Goal: Information Seeking & Learning: Compare options

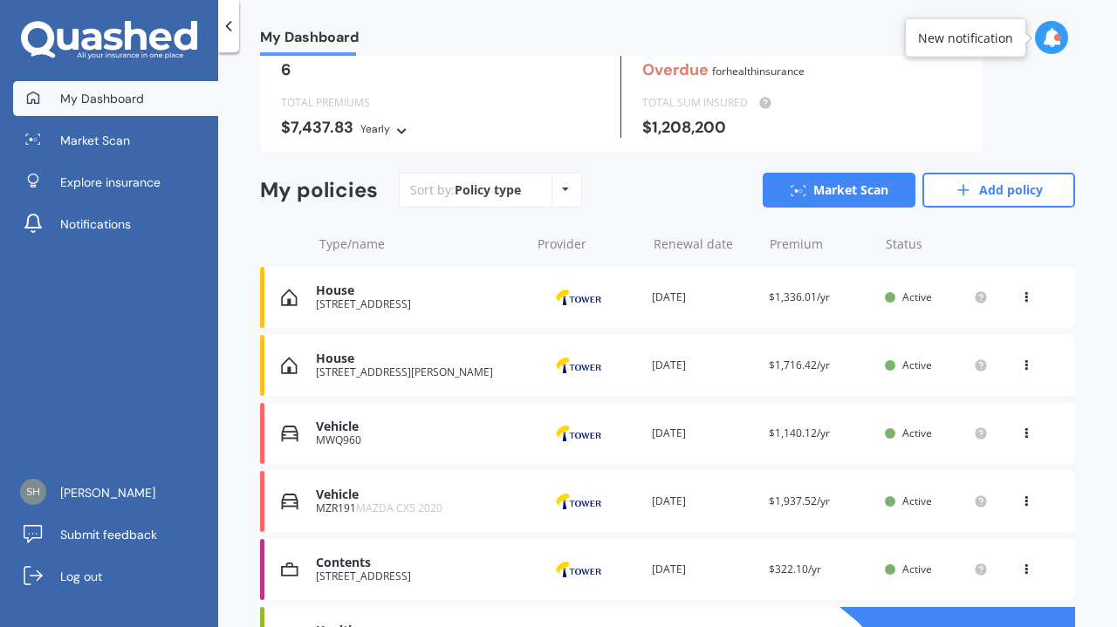
scroll to position [199, 0]
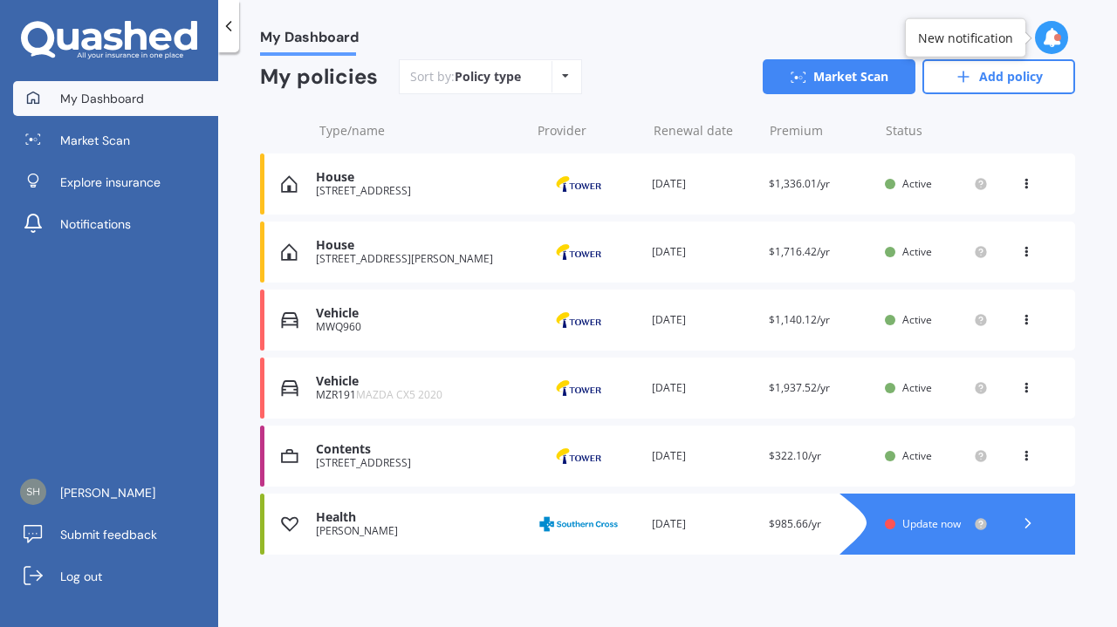
click at [332, 381] on div "Vehicle" at bounding box center [418, 381] width 205 height 15
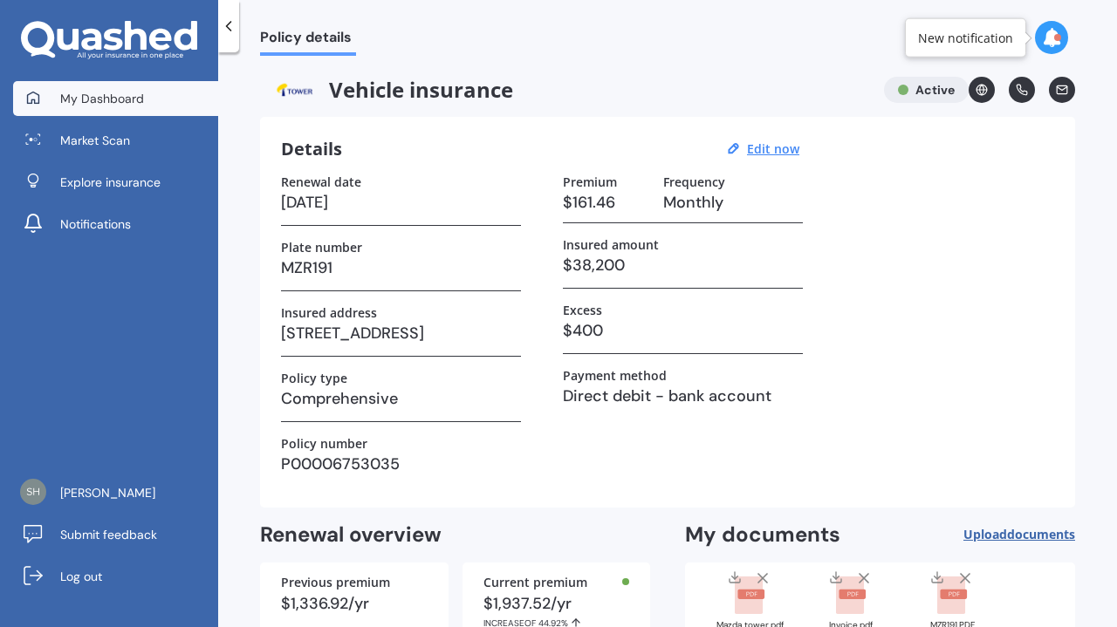
click at [78, 93] on span "My Dashboard" at bounding box center [102, 98] width 84 height 17
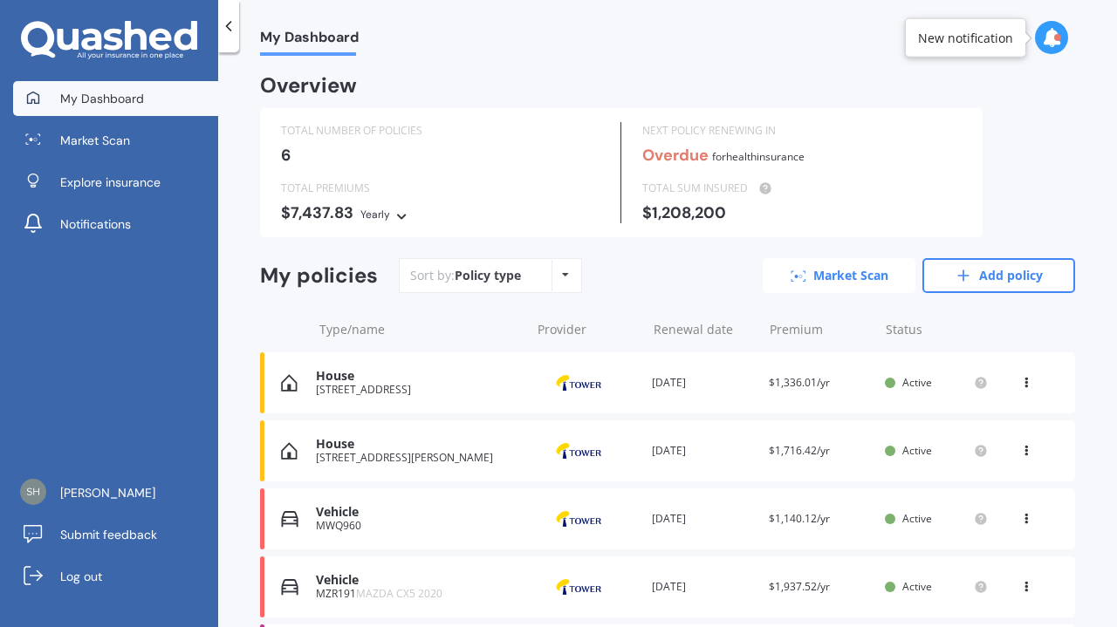
click at [835, 272] on link "Market Scan" at bounding box center [839, 275] width 153 height 35
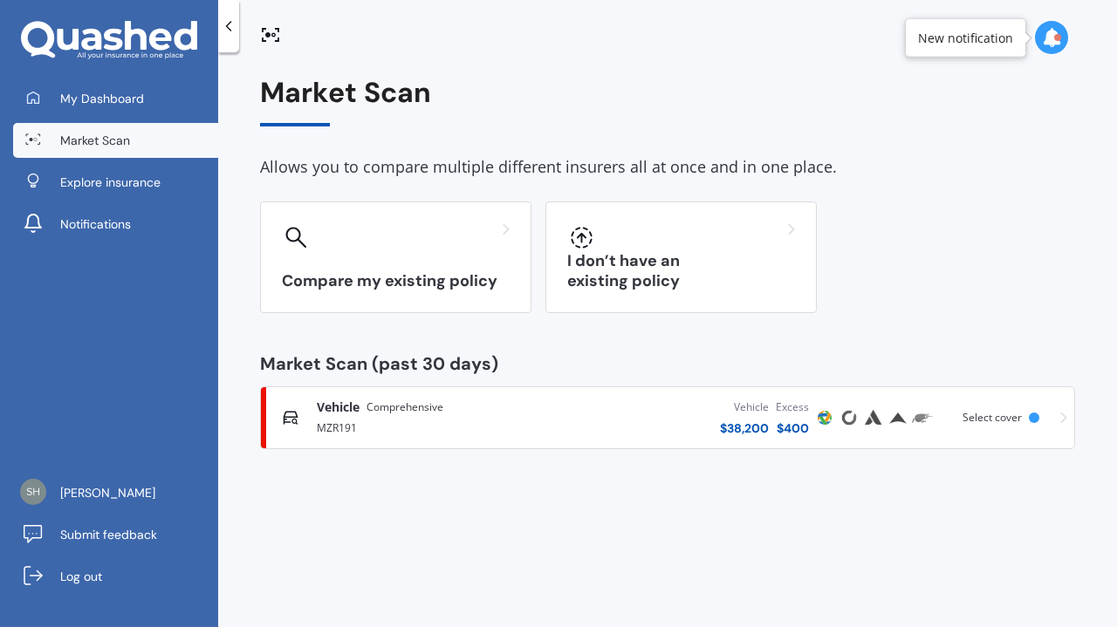
click at [332, 406] on span "Vehicle" at bounding box center [338, 407] width 43 height 17
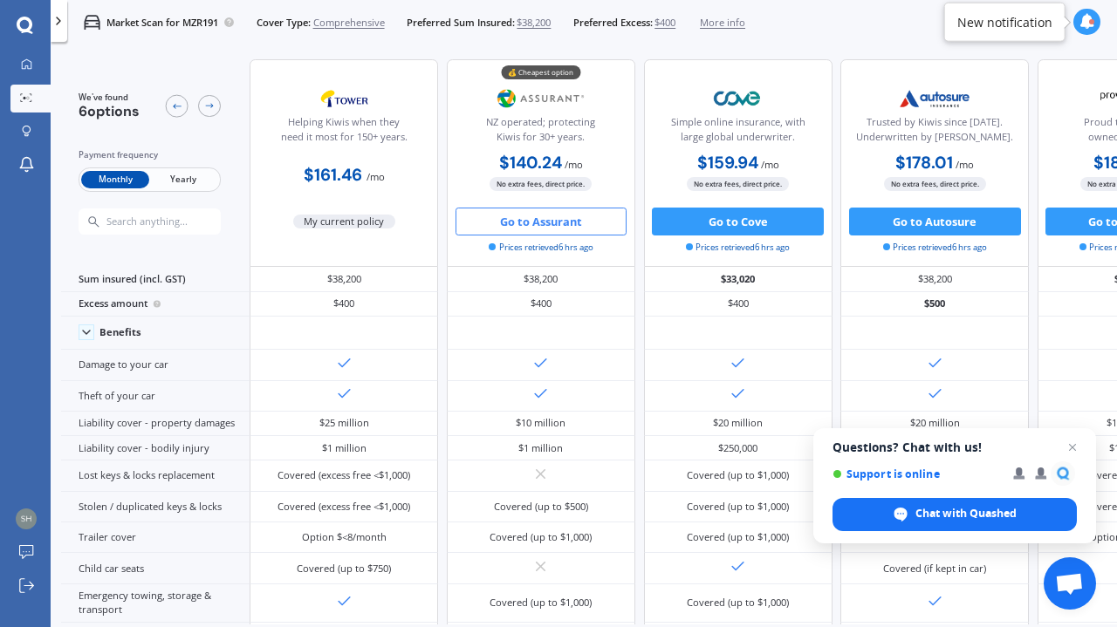
click at [175, 171] on span "Yearly" at bounding box center [183, 180] width 68 height 18
click at [117, 181] on span "Monthly" at bounding box center [115, 180] width 68 height 18
click at [23, 61] on icon at bounding box center [27, 64] width 10 height 10
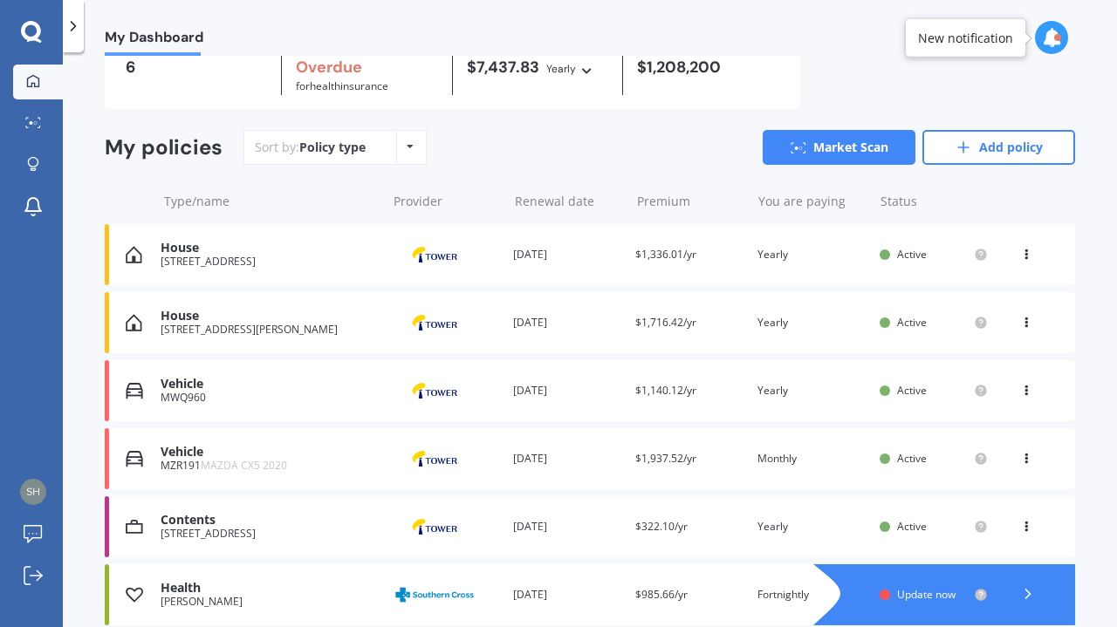
scroll to position [160, 0]
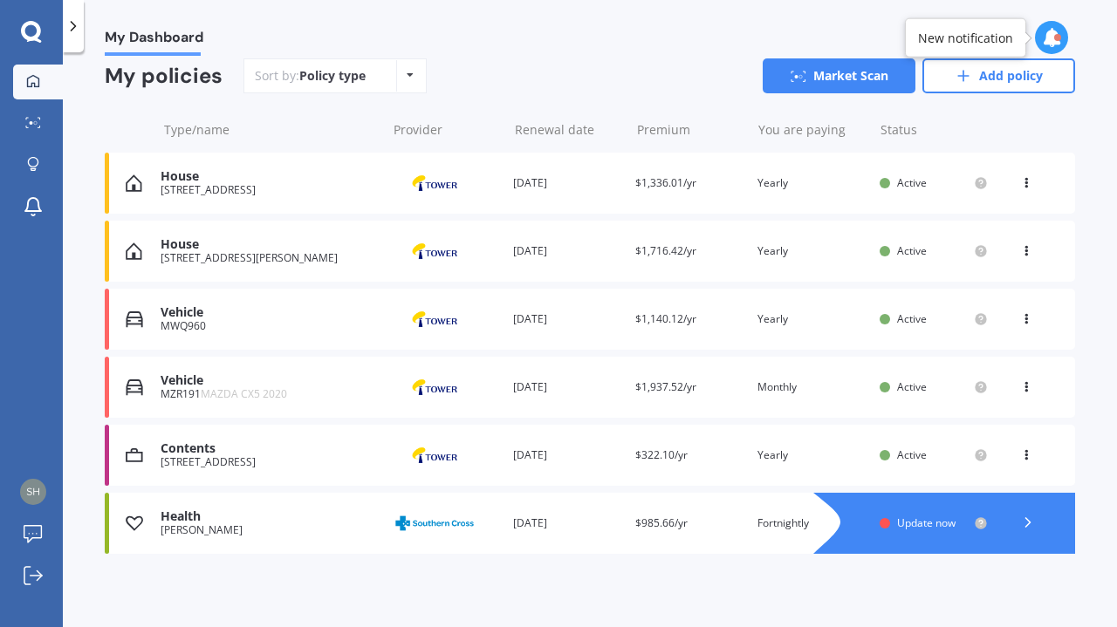
click at [217, 188] on div "[STREET_ADDRESS]" at bounding box center [269, 190] width 216 height 12
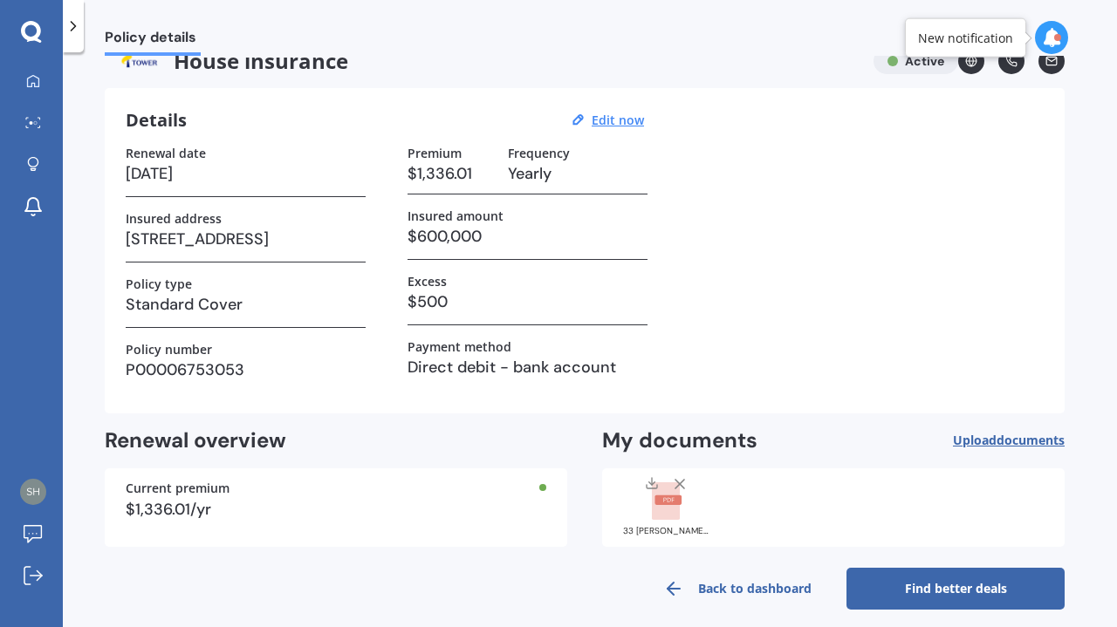
scroll to position [41, 0]
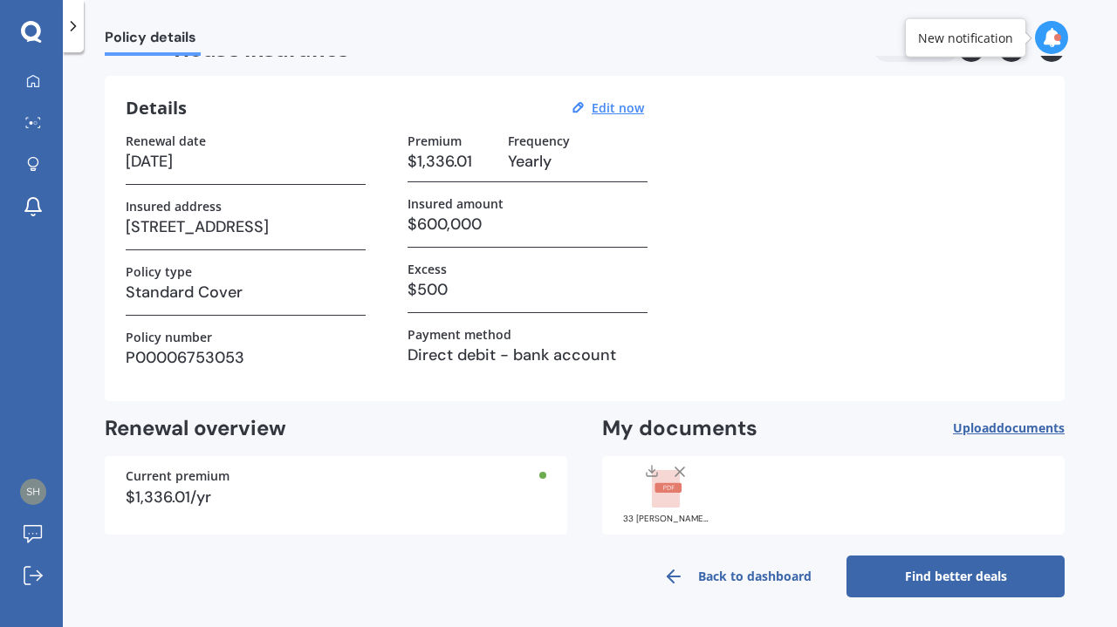
click at [977, 571] on link "Find better deals" at bounding box center [955, 577] width 218 height 42
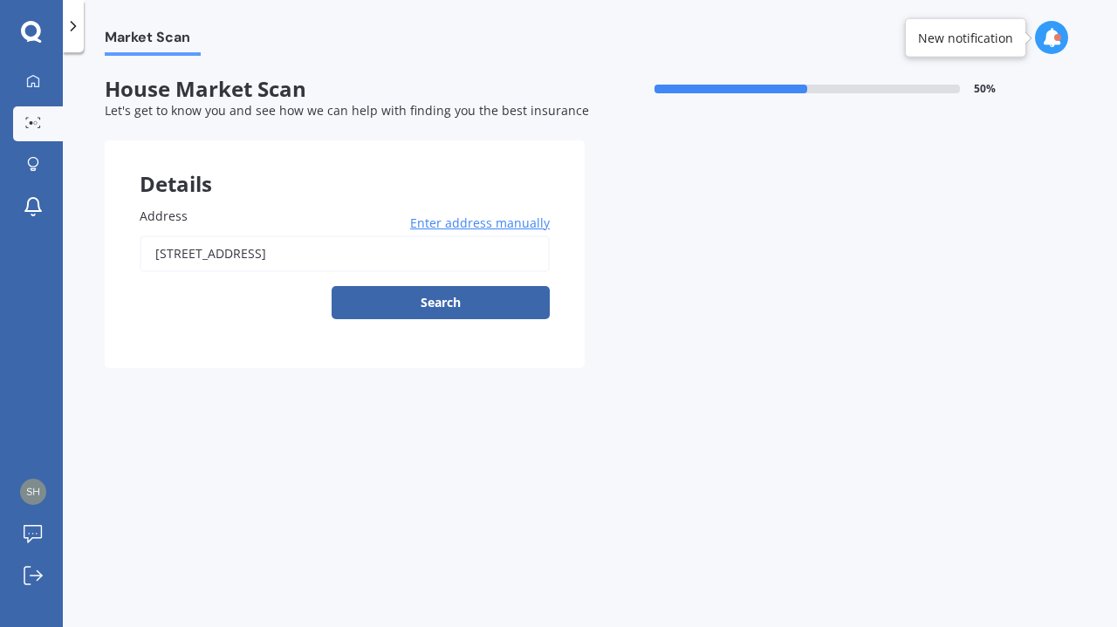
click at [450, 305] on button "Search" at bounding box center [441, 302] width 218 height 33
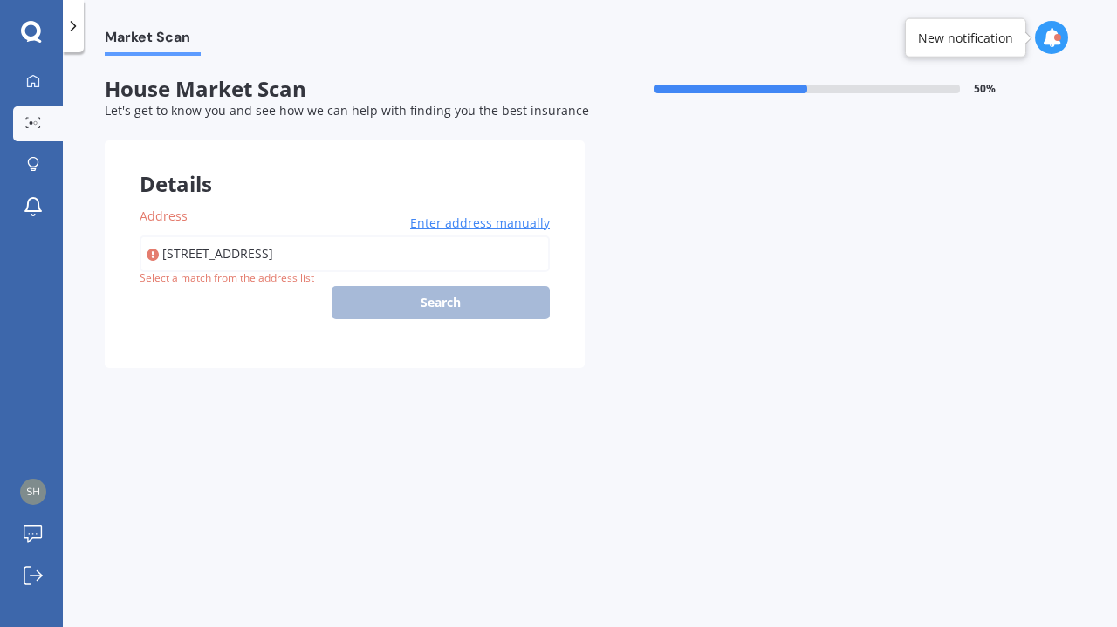
type input "[STREET_ADDRESS]"
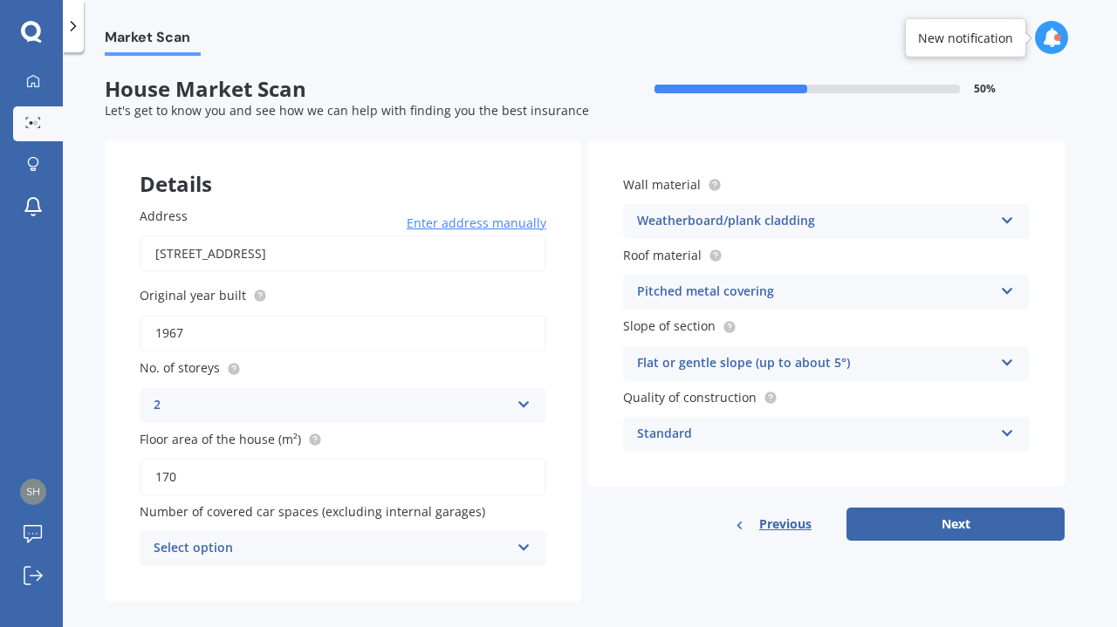
click at [373, 397] on div "2 1 2 3 4 5+" at bounding box center [343, 405] width 407 height 35
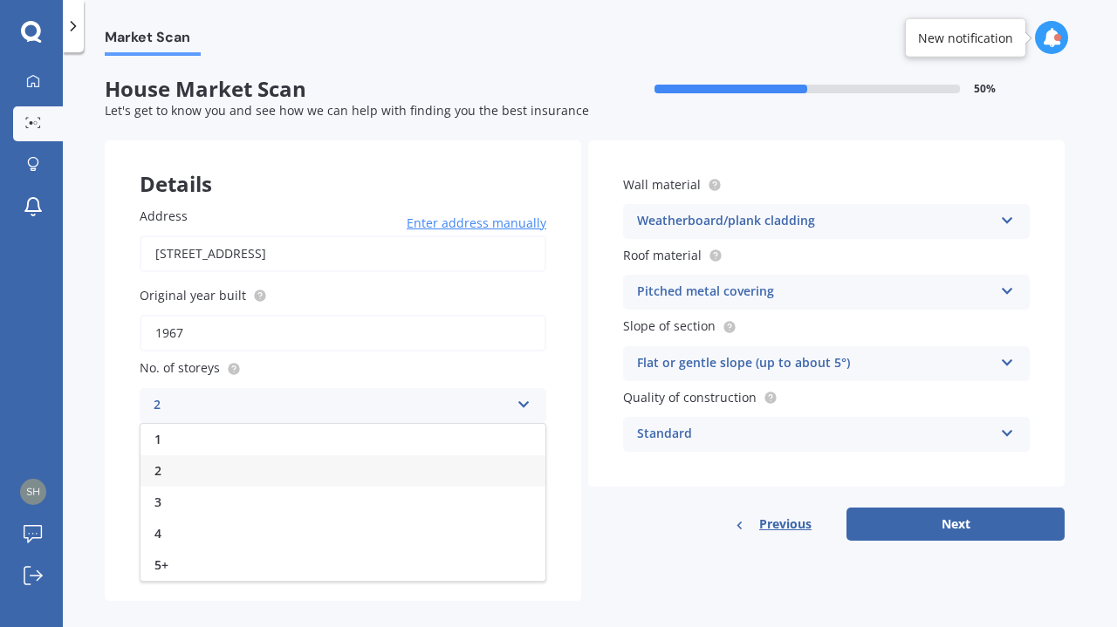
click at [373, 397] on div "2" at bounding box center [332, 405] width 356 height 21
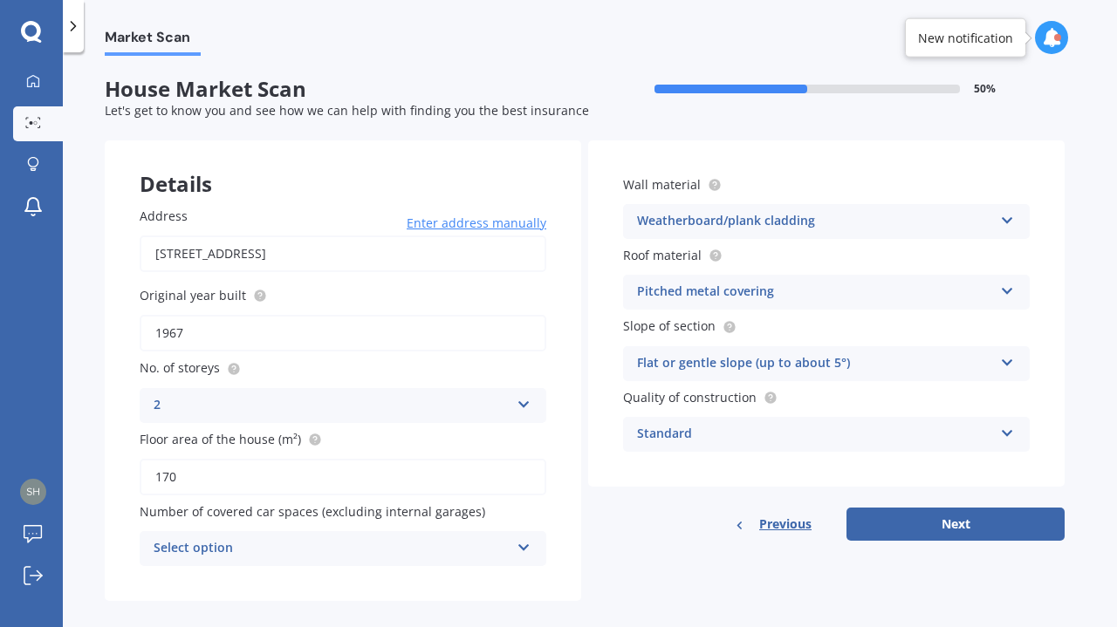
click at [379, 402] on div "2" at bounding box center [332, 405] width 356 height 21
click at [382, 177] on div "Details" at bounding box center [343, 166] width 476 height 52
click at [233, 409] on div "2" at bounding box center [332, 405] width 356 height 21
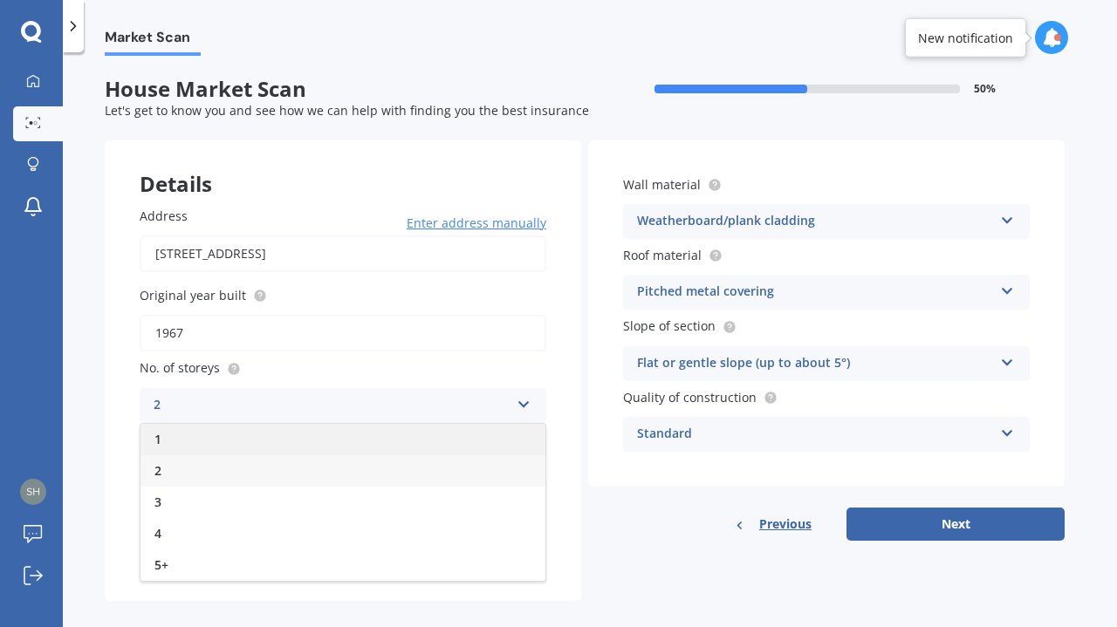
click at [208, 445] on div "1" at bounding box center [342, 439] width 405 height 31
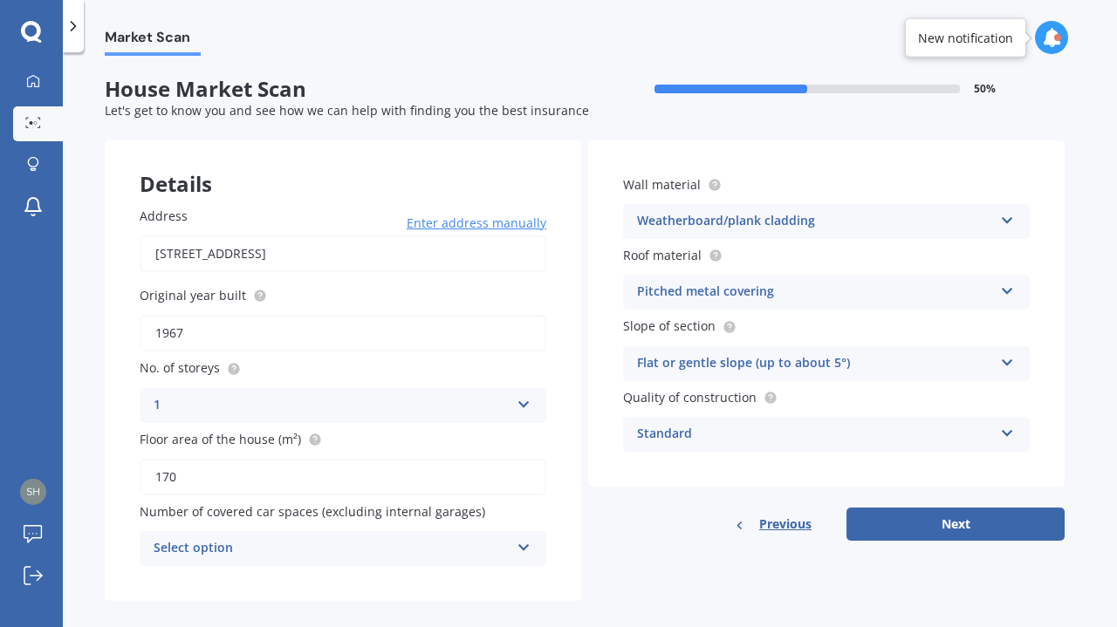
click at [350, 551] on div "Select option" at bounding box center [332, 548] width 356 height 21
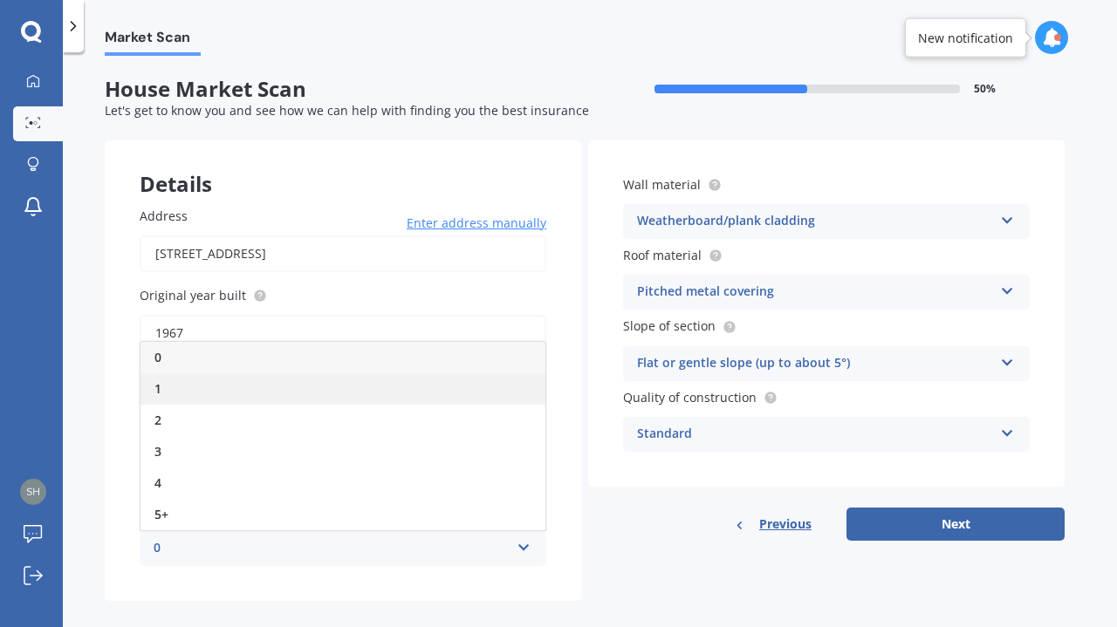
click at [215, 396] on div "1" at bounding box center [342, 388] width 405 height 31
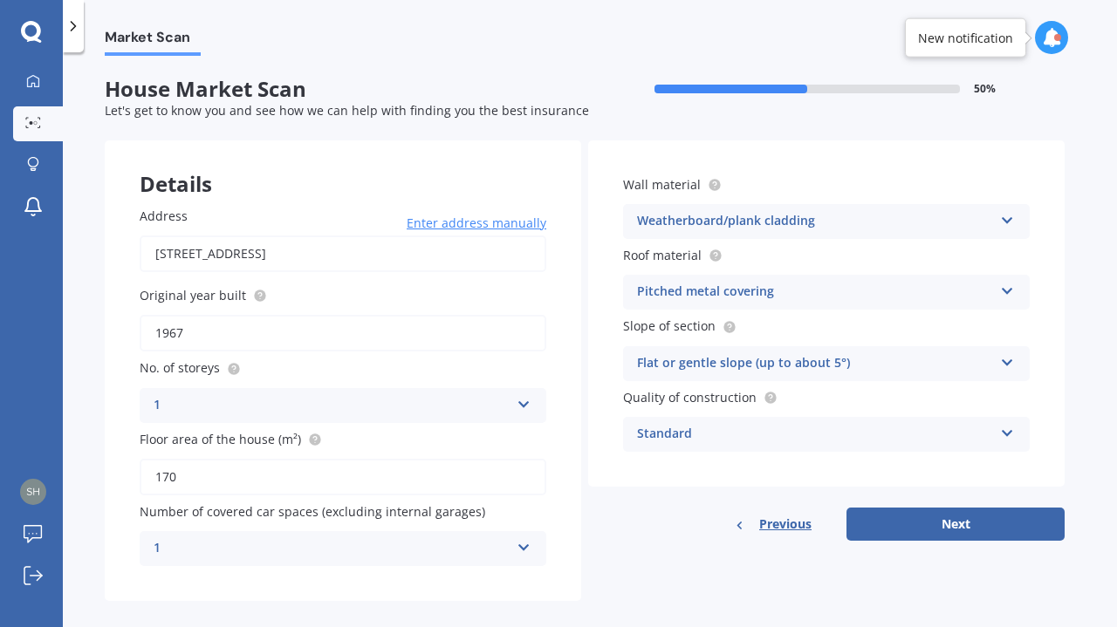
click at [300, 552] on div "1" at bounding box center [332, 548] width 356 height 21
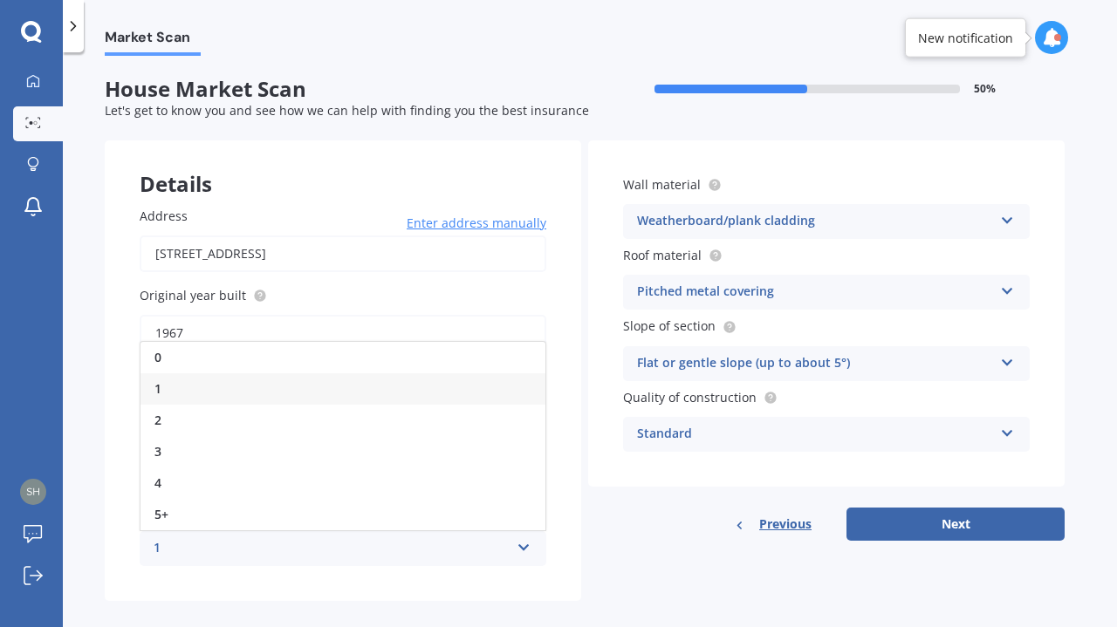
click at [300, 552] on div "1" at bounding box center [332, 548] width 356 height 21
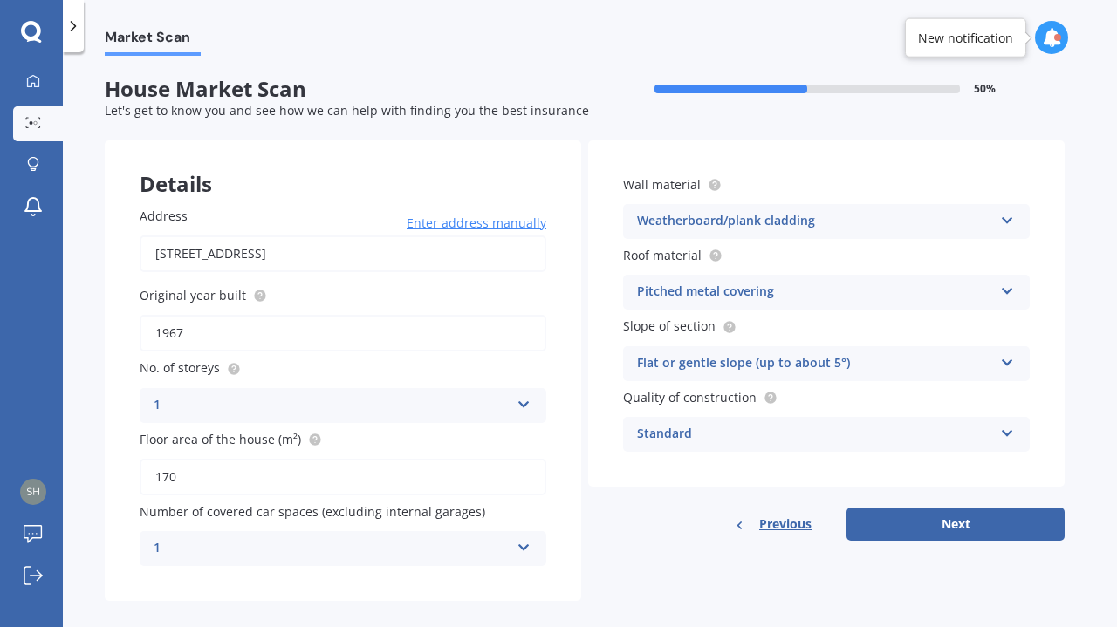
click at [300, 552] on div "1" at bounding box center [332, 548] width 356 height 21
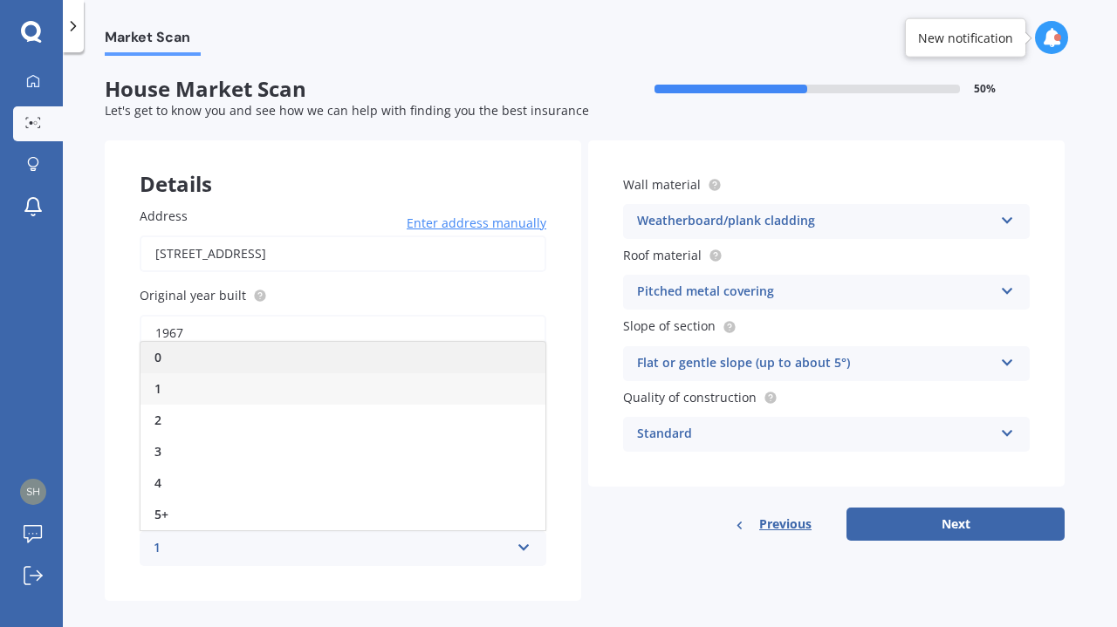
click at [236, 361] on div "0" at bounding box center [342, 357] width 405 height 31
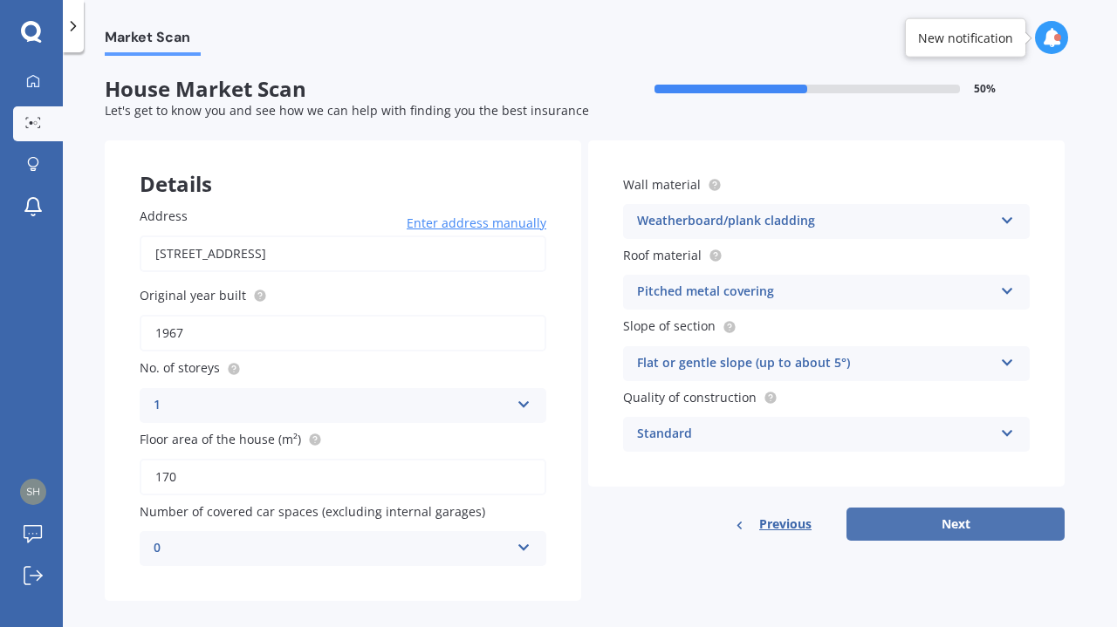
click at [928, 537] on button "Next" at bounding box center [955, 524] width 218 height 33
select select "04"
select select "08"
select select "1984"
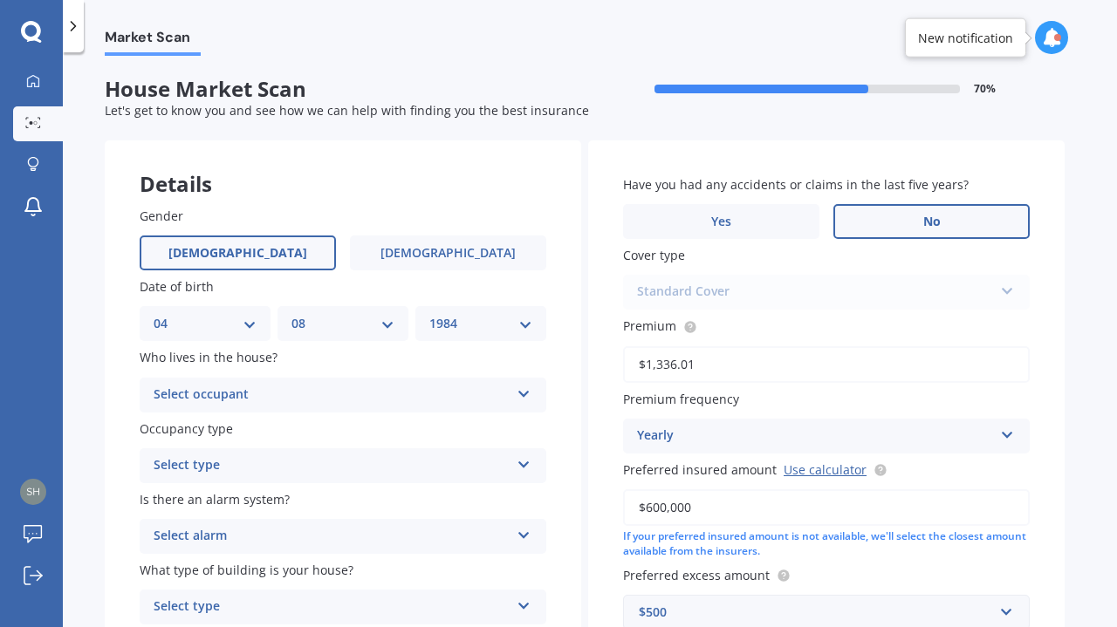
click at [928, 229] on span "No" at bounding box center [931, 222] width 17 height 15
click at [0, 0] on input "No" at bounding box center [0, 0] width 0 height 0
click at [335, 385] on div "Select occupant" at bounding box center [332, 395] width 356 height 21
click at [255, 428] on div "Owner" at bounding box center [342, 429] width 405 height 31
click at [280, 463] on div "Select type" at bounding box center [332, 465] width 356 height 21
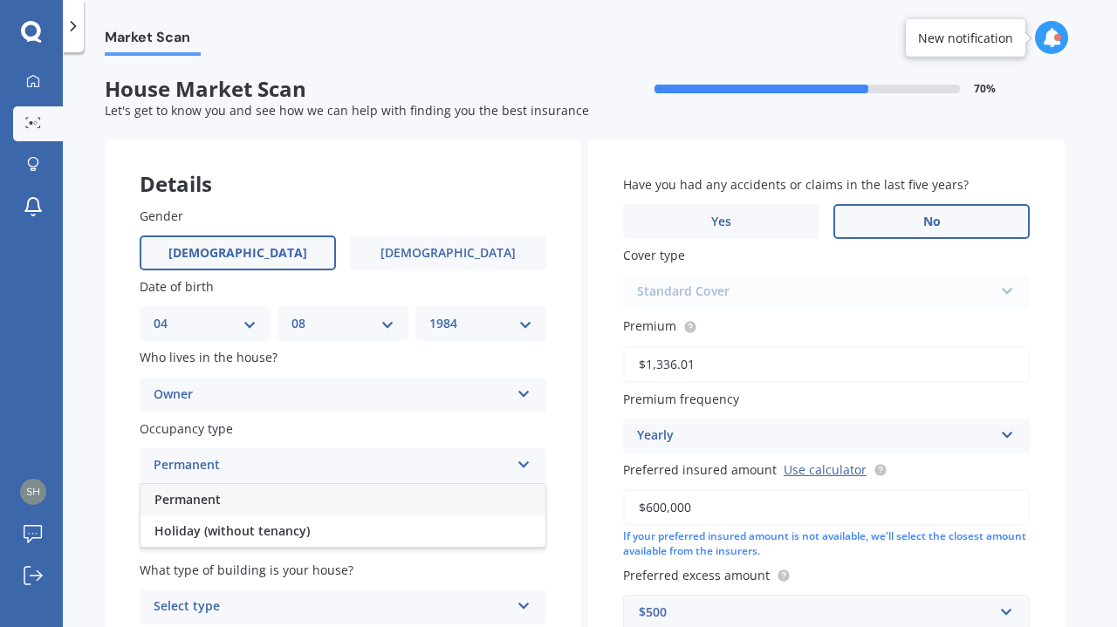
click at [262, 500] on div "Permanent" at bounding box center [342, 499] width 405 height 31
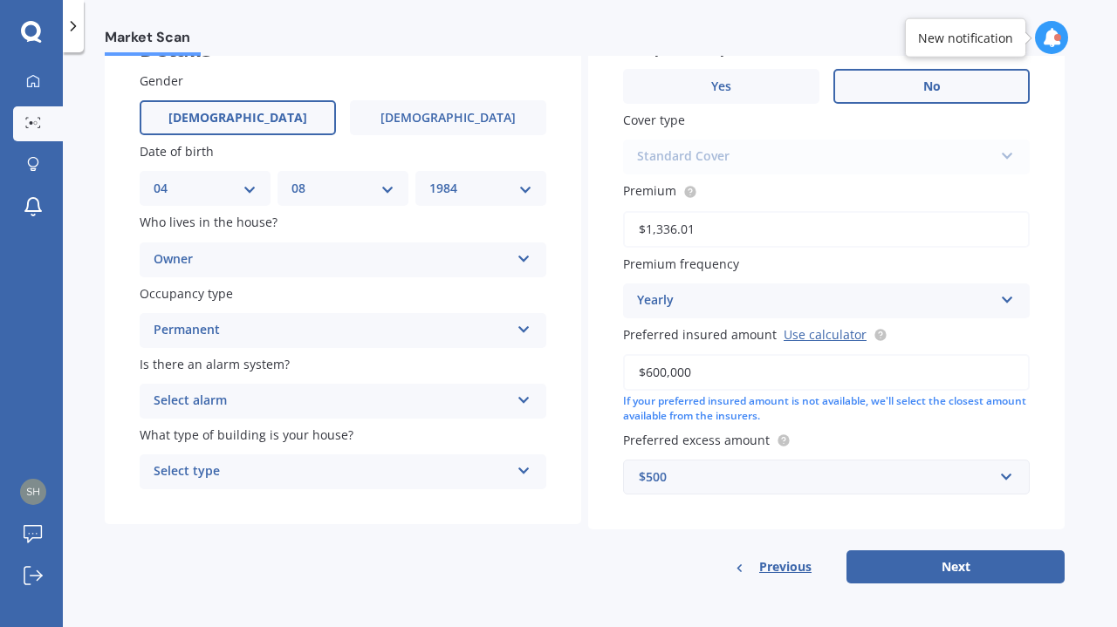
scroll to position [138, 0]
click at [273, 407] on div "Select alarm" at bounding box center [332, 399] width 356 height 21
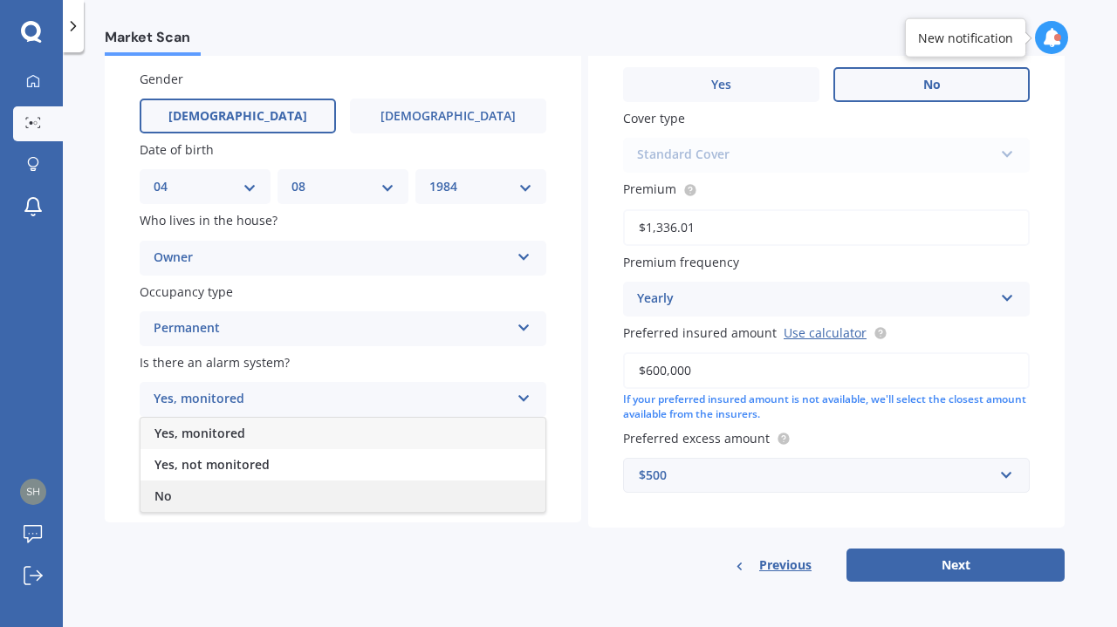
click at [257, 486] on div "No" at bounding box center [342, 496] width 405 height 31
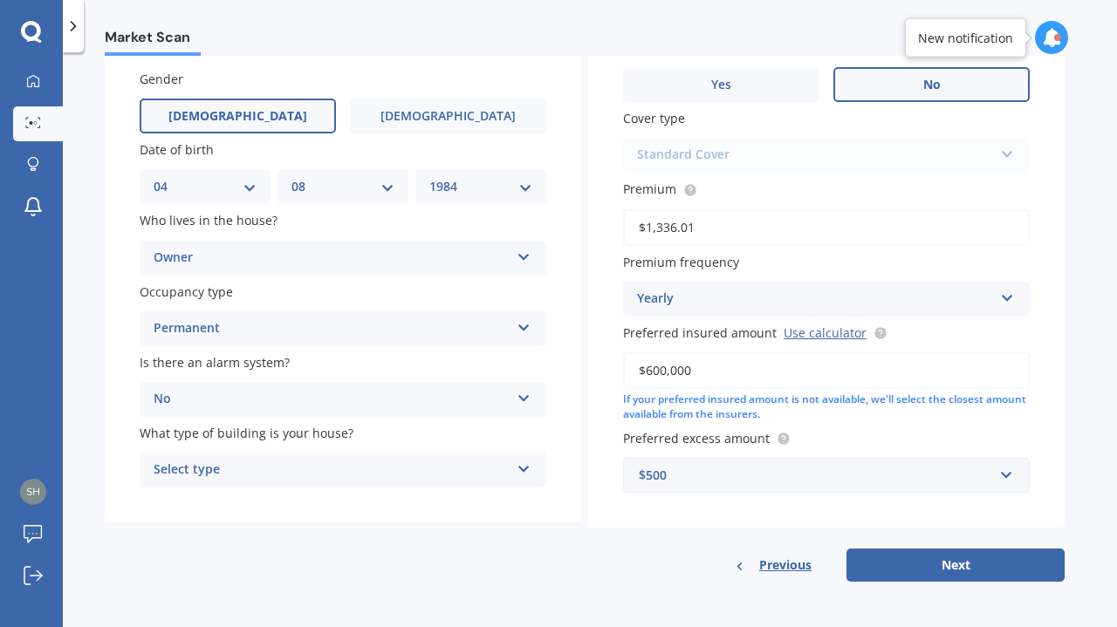
click at [279, 394] on div "No" at bounding box center [332, 399] width 356 height 21
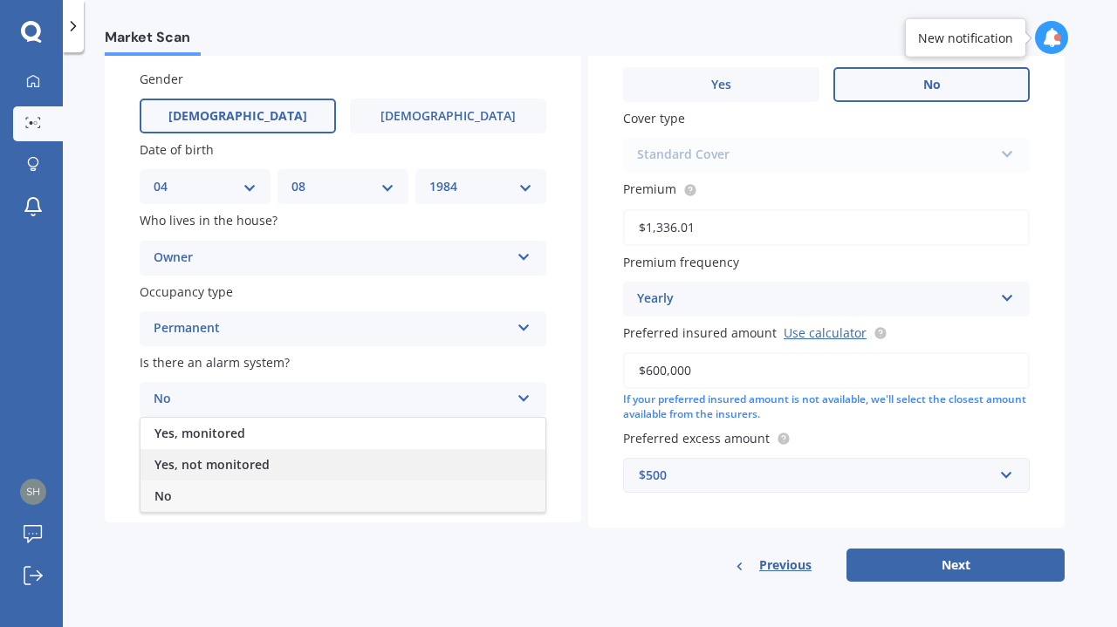
click at [255, 468] on span "Yes, not monitored" at bounding box center [211, 464] width 115 height 17
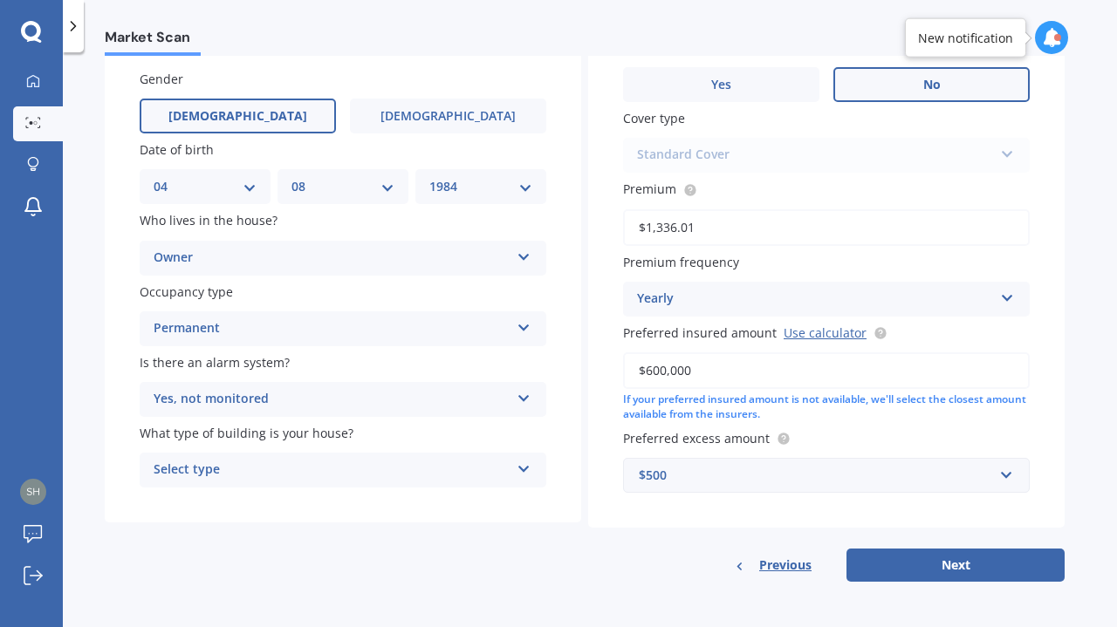
click at [300, 474] on div "Select type" at bounding box center [332, 470] width 356 height 21
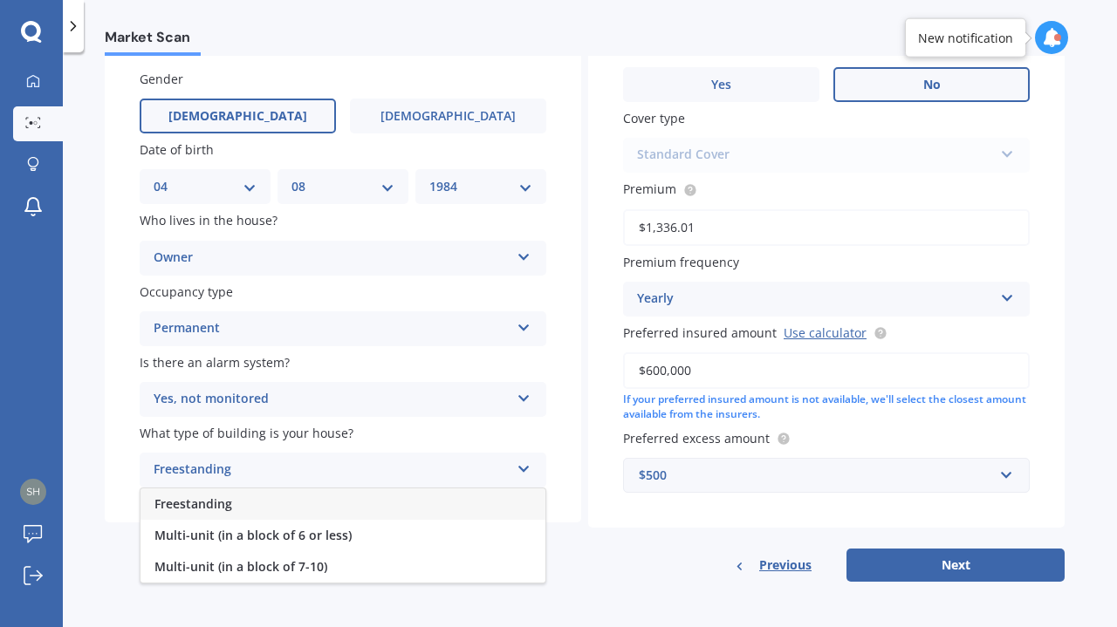
click at [284, 499] on div "Freestanding" at bounding box center [342, 504] width 405 height 31
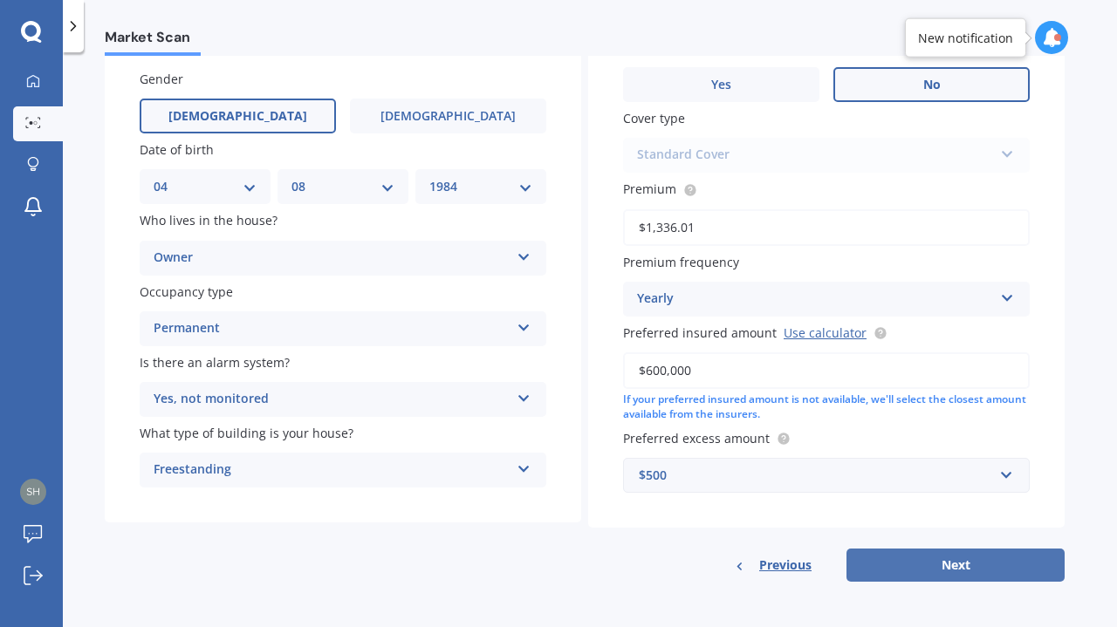
click at [967, 561] on button "Next" at bounding box center [955, 565] width 218 height 33
select select "04"
select select "08"
select select "1984"
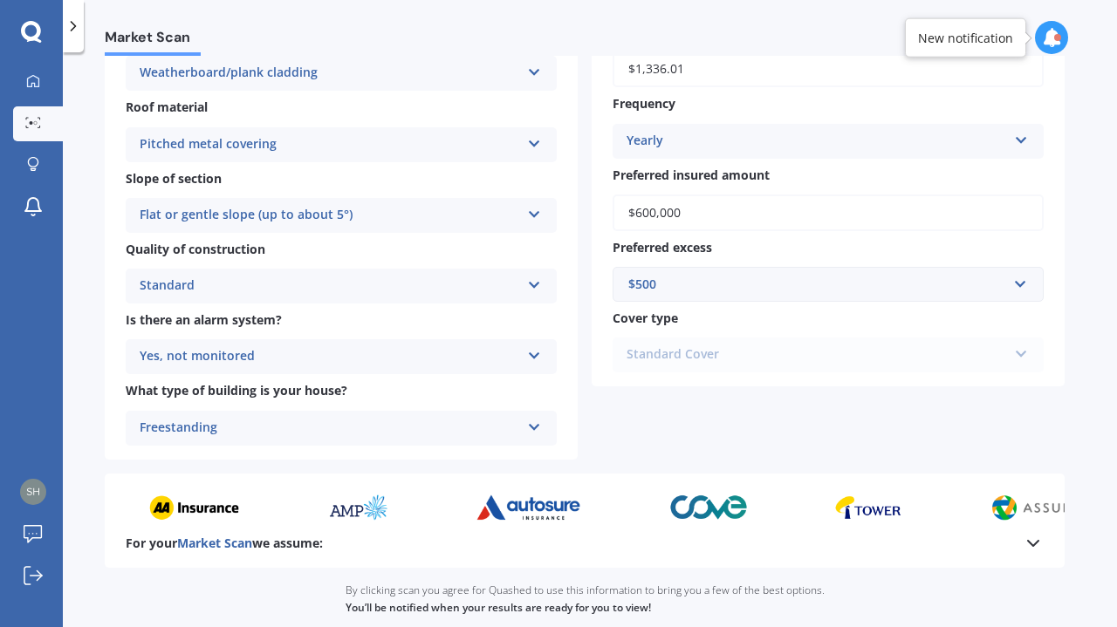
scroll to position [611, 0]
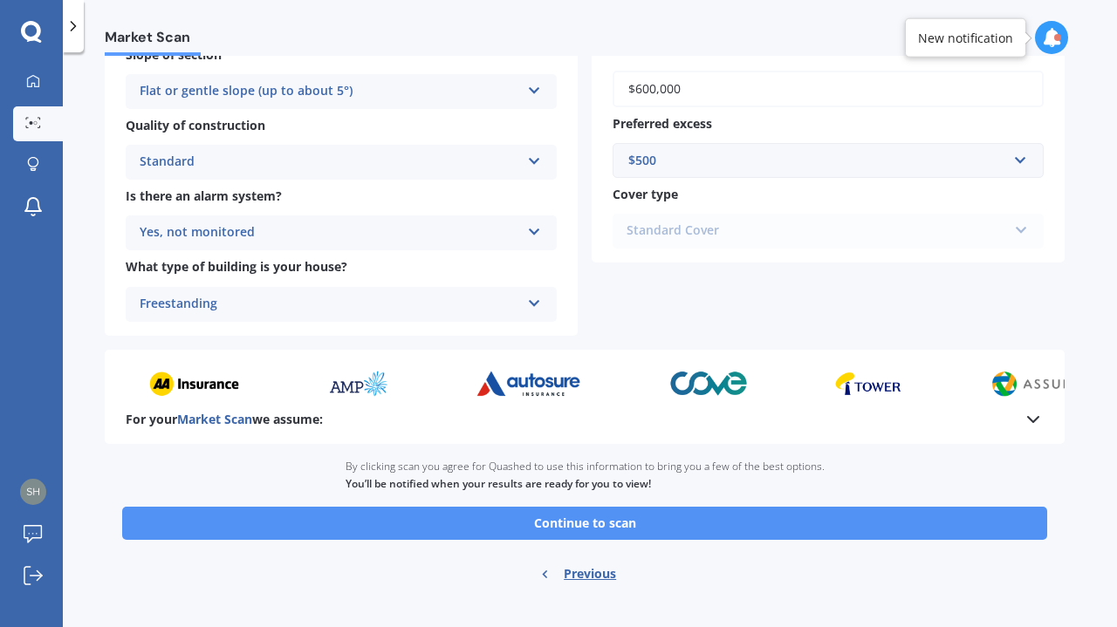
click at [652, 520] on button "Continue to scan" at bounding box center [584, 523] width 925 height 33
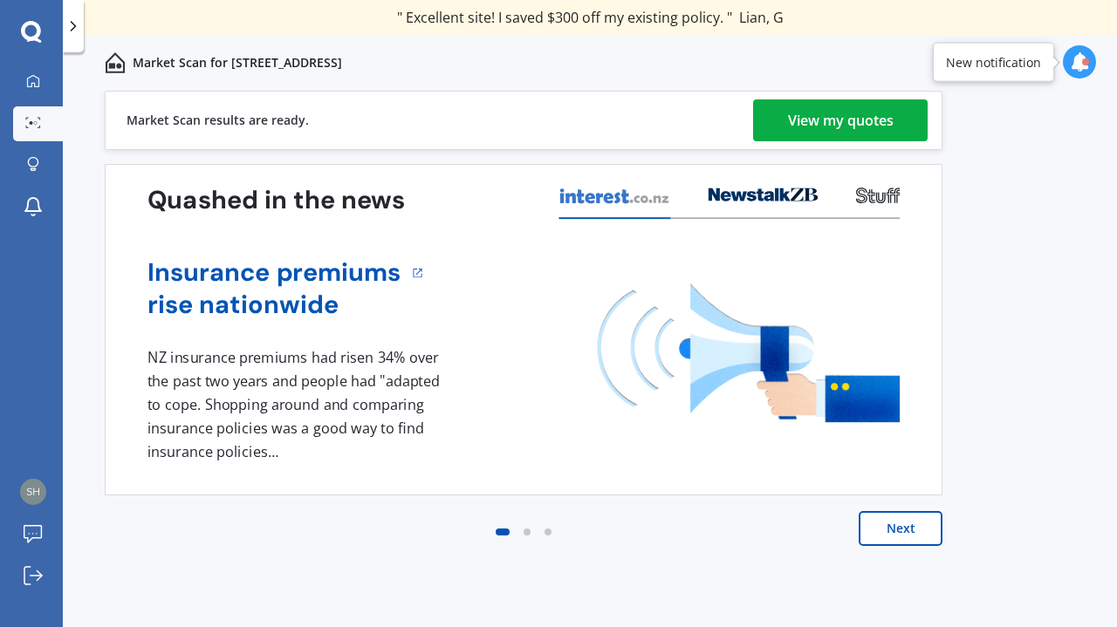
click at [831, 118] on div "View my quotes" at bounding box center [841, 120] width 106 height 42
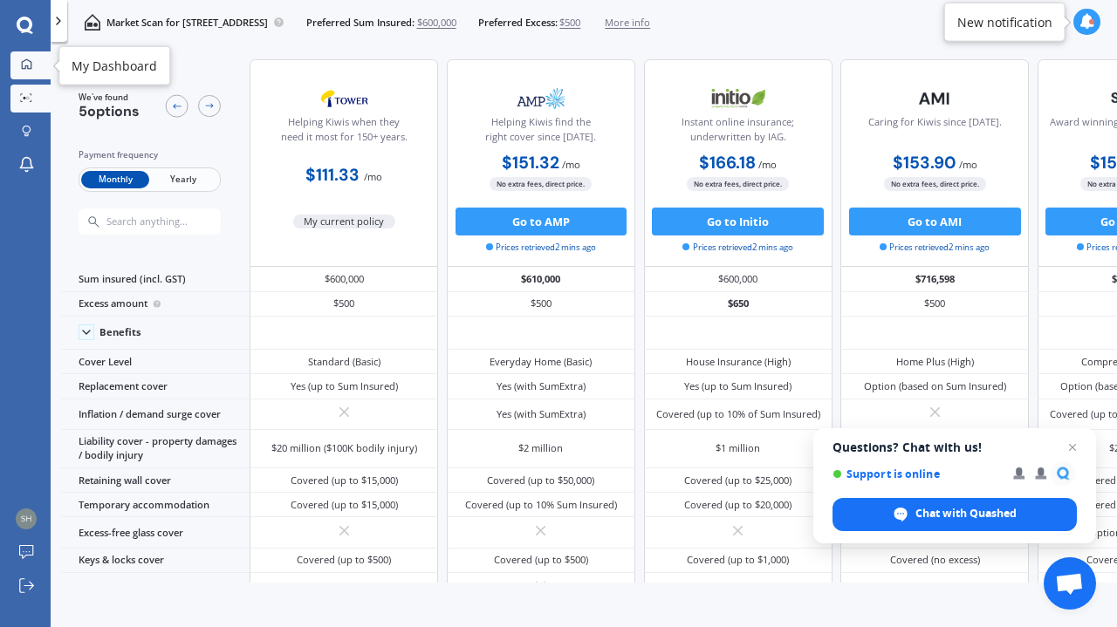
click at [28, 63] on icon at bounding box center [26, 63] width 11 height 11
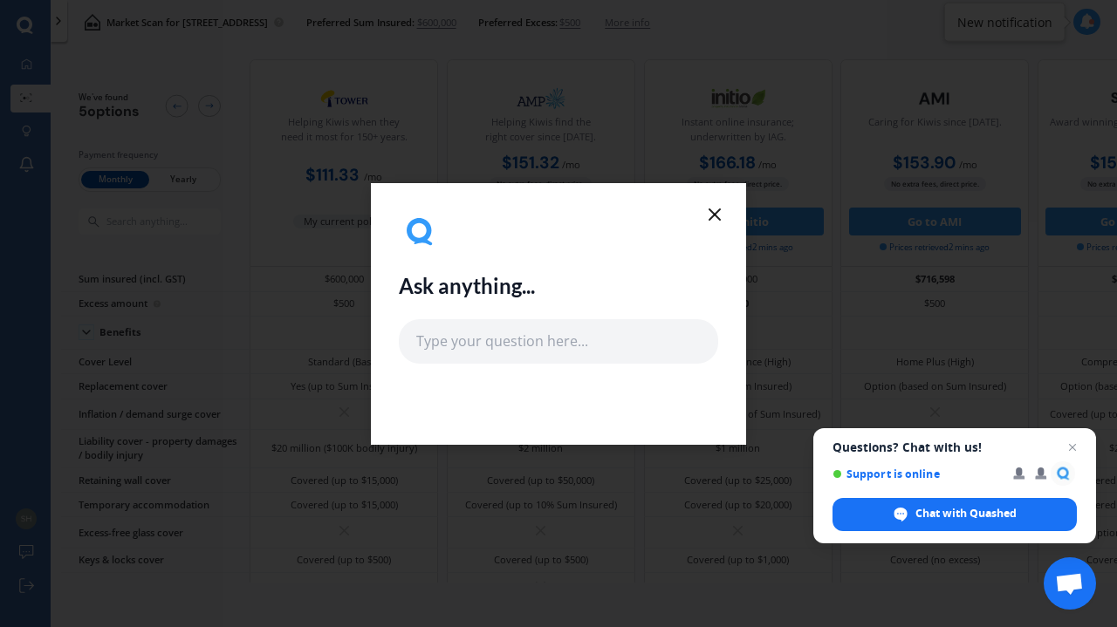
click at [716, 211] on line at bounding box center [714, 214] width 10 height 10
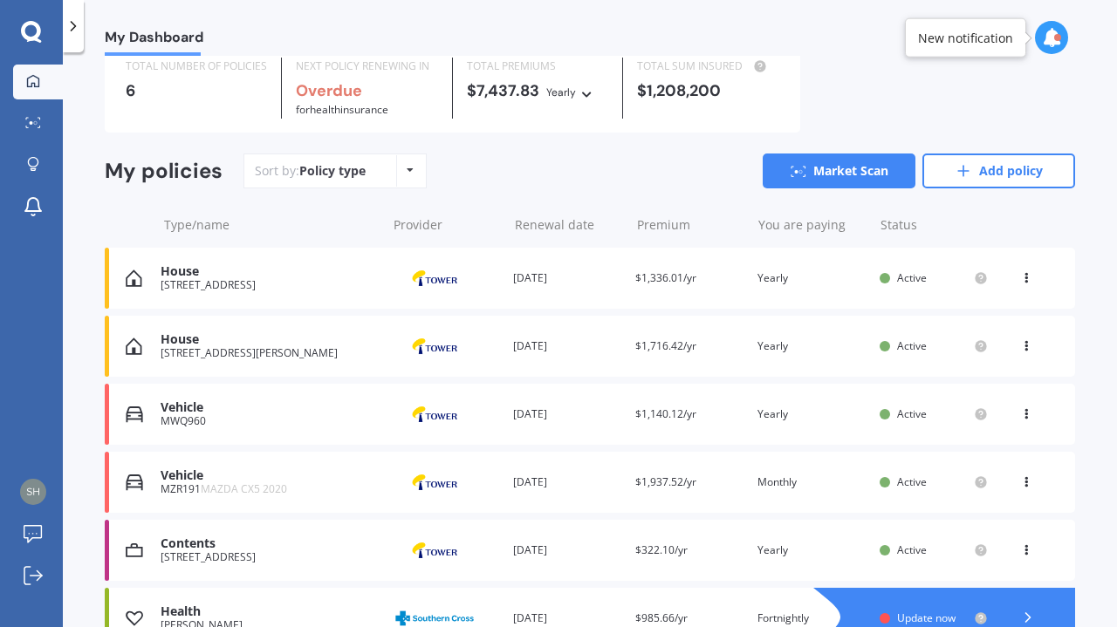
scroll to position [160, 0]
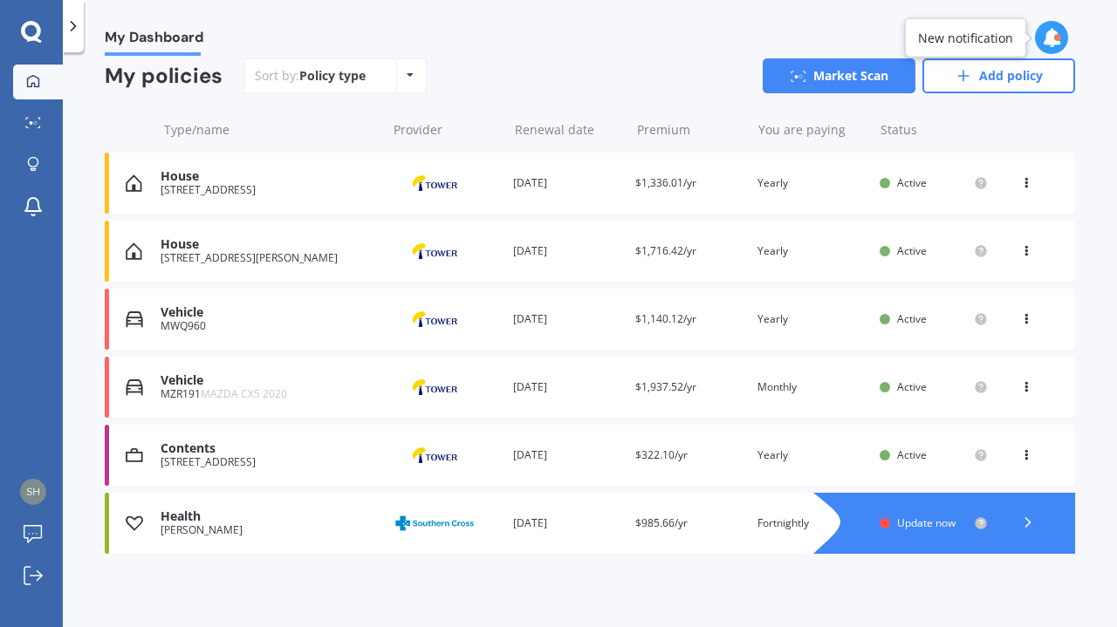
click at [178, 307] on div "Vehicle" at bounding box center [269, 312] width 216 height 15
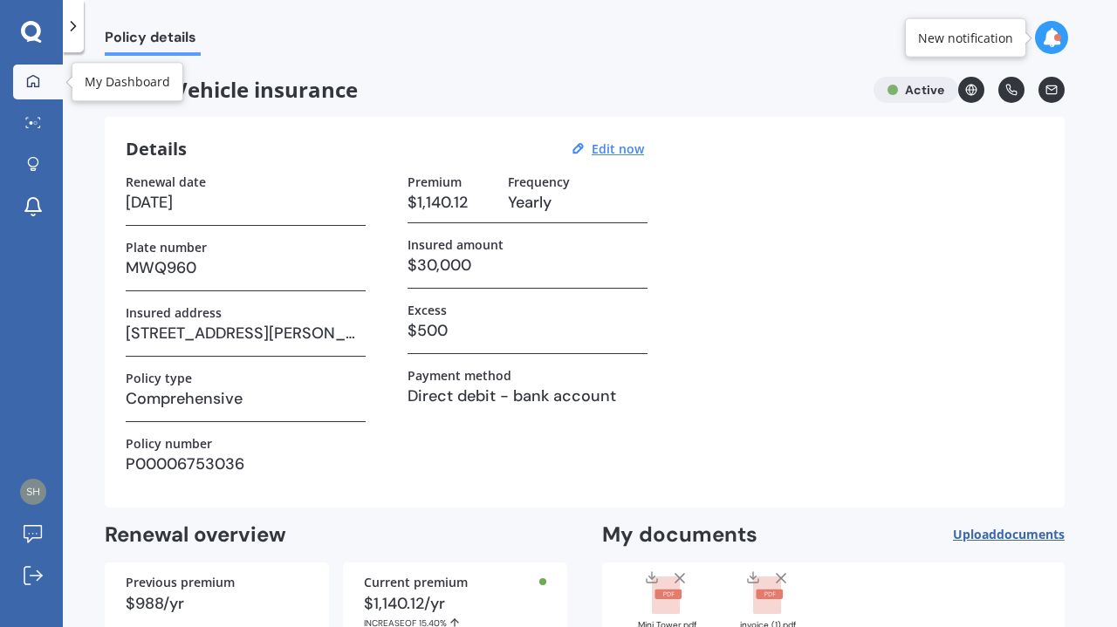
click at [50, 79] on link "My Dashboard" at bounding box center [38, 82] width 50 height 35
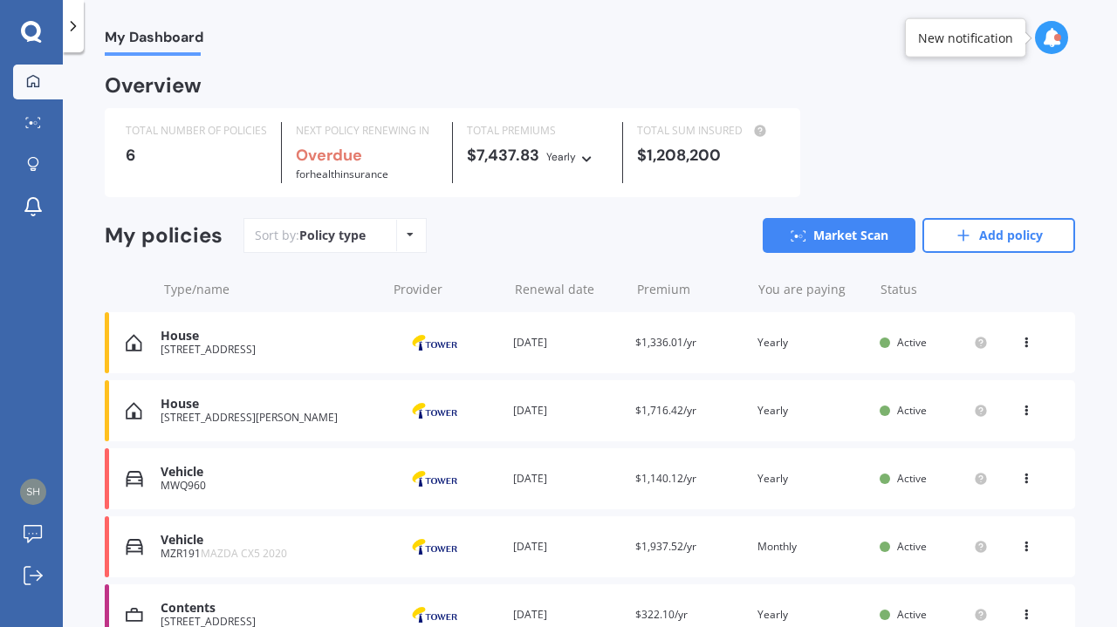
click at [1051, 19] on div "My Dashboard" at bounding box center [590, 28] width 1054 height 56
click at [1051, 36] on icon at bounding box center [1051, 37] width 19 height 19
